Goal: Check status: Check status

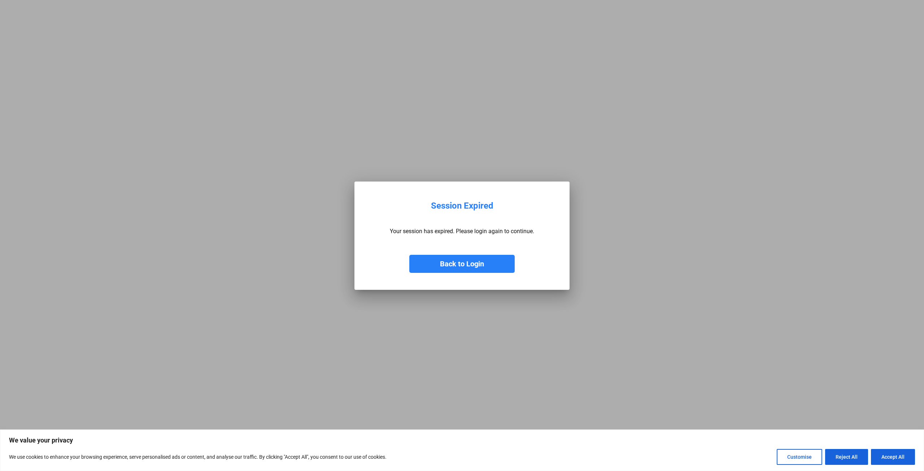
click at [456, 264] on button "Back to Login" at bounding box center [461, 264] width 105 height 18
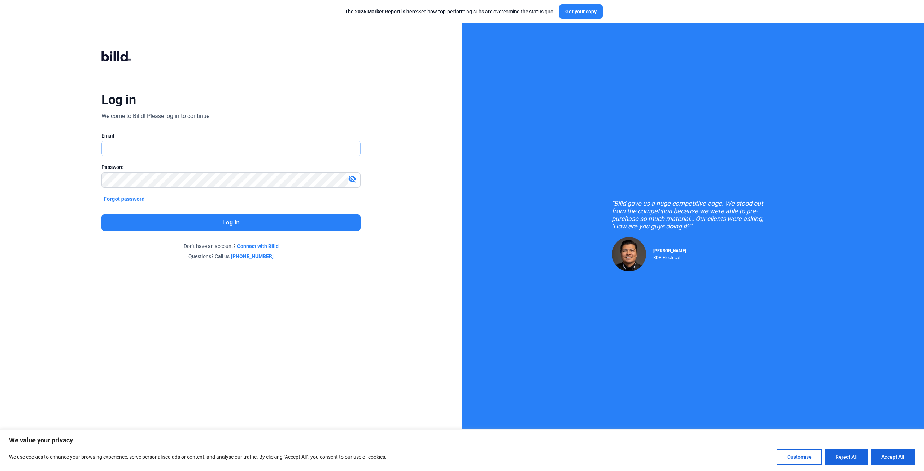
type input "[PERSON_NAME][EMAIL_ADDRESS][DOMAIN_NAME]"
click at [240, 222] on button "Log in" at bounding box center [230, 222] width 259 height 17
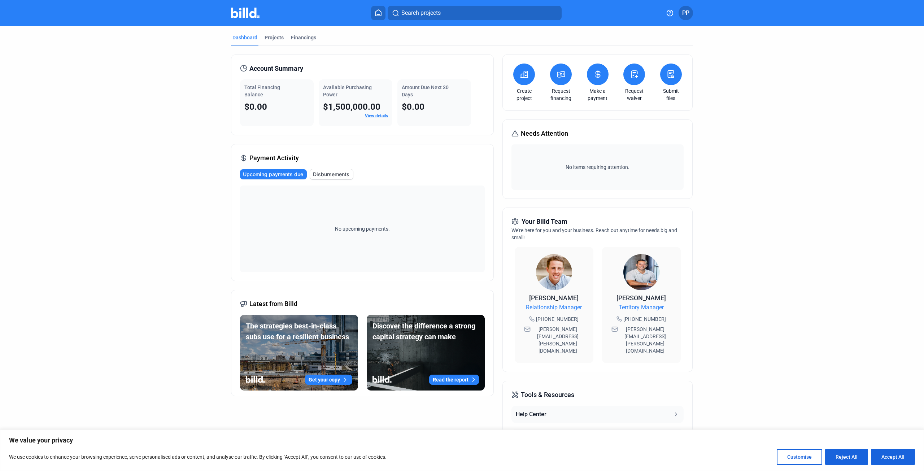
click at [324, 174] on span "Disbursements" at bounding box center [331, 174] width 36 height 7
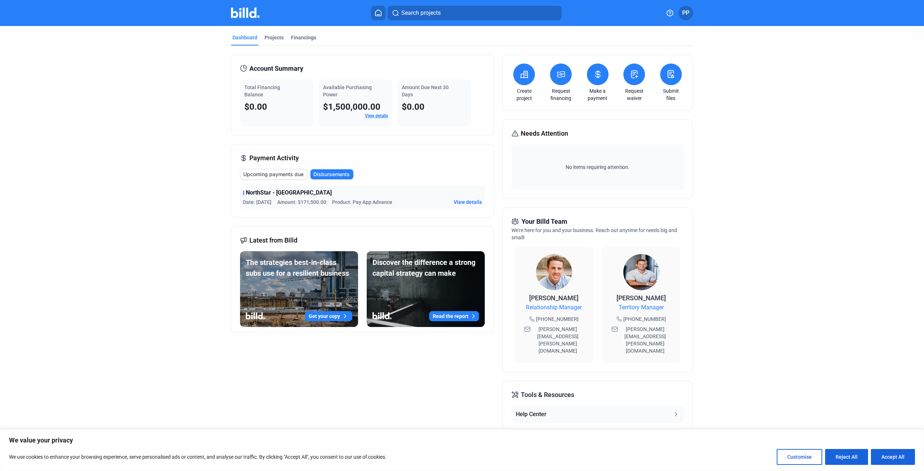
click at [464, 199] on span "View details" at bounding box center [468, 201] width 28 height 7
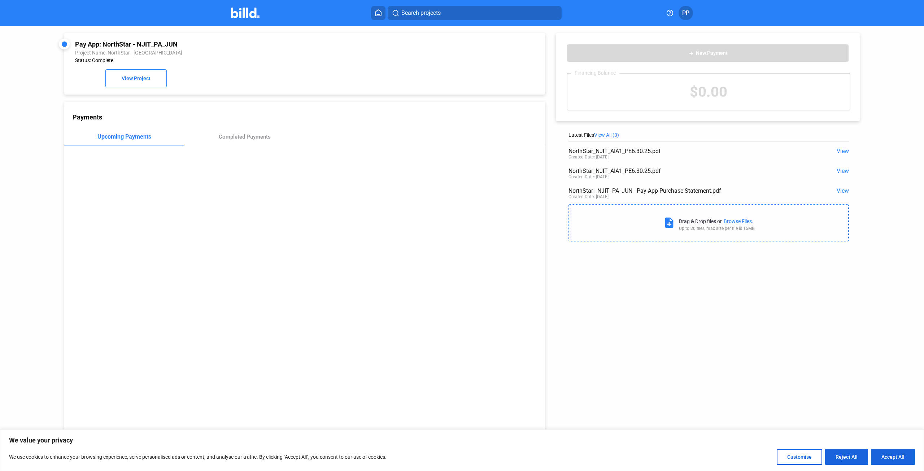
click at [837, 191] on span "View" at bounding box center [843, 190] width 12 height 7
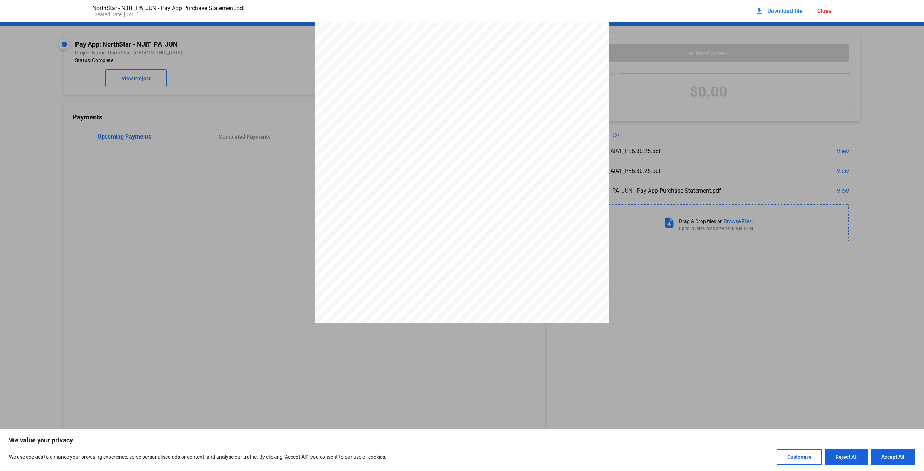
click at [824, 10] on div "Close" at bounding box center [824, 11] width 14 height 7
